Goal: Task Accomplishment & Management: Manage account settings

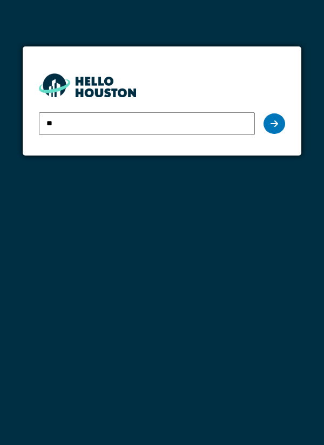
type input "**********"
click at [272, 122] on icon at bounding box center [274, 123] width 8 height 9
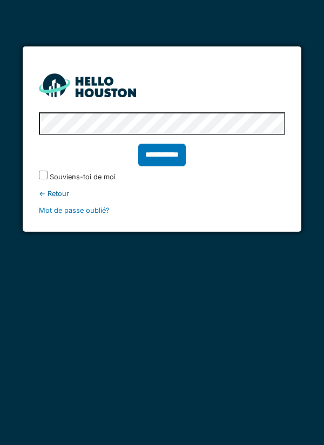
click at [167, 148] on input "**********" at bounding box center [161, 154] width 47 height 23
type input "******"
